Goal: Use online tool/utility: Utilize a website feature to perform a specific function

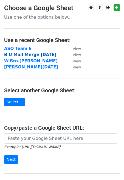
click at [30, 54] on strong "B U Mail Merge [DATE]" at bounding box center [30, 54] width 52 height 5
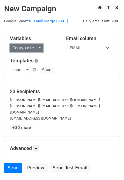
click at [39, 49] on link "Copy/paste..." at bounding box center [26, 48] width 33 height 8
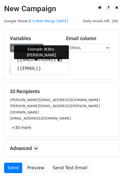
click at [28, 58] on link "{{SALUTATIOIN}}" at bounding box center [39, 59] width 58 height 9
